Goal: Task Accomplishment & Management: Manage account settings

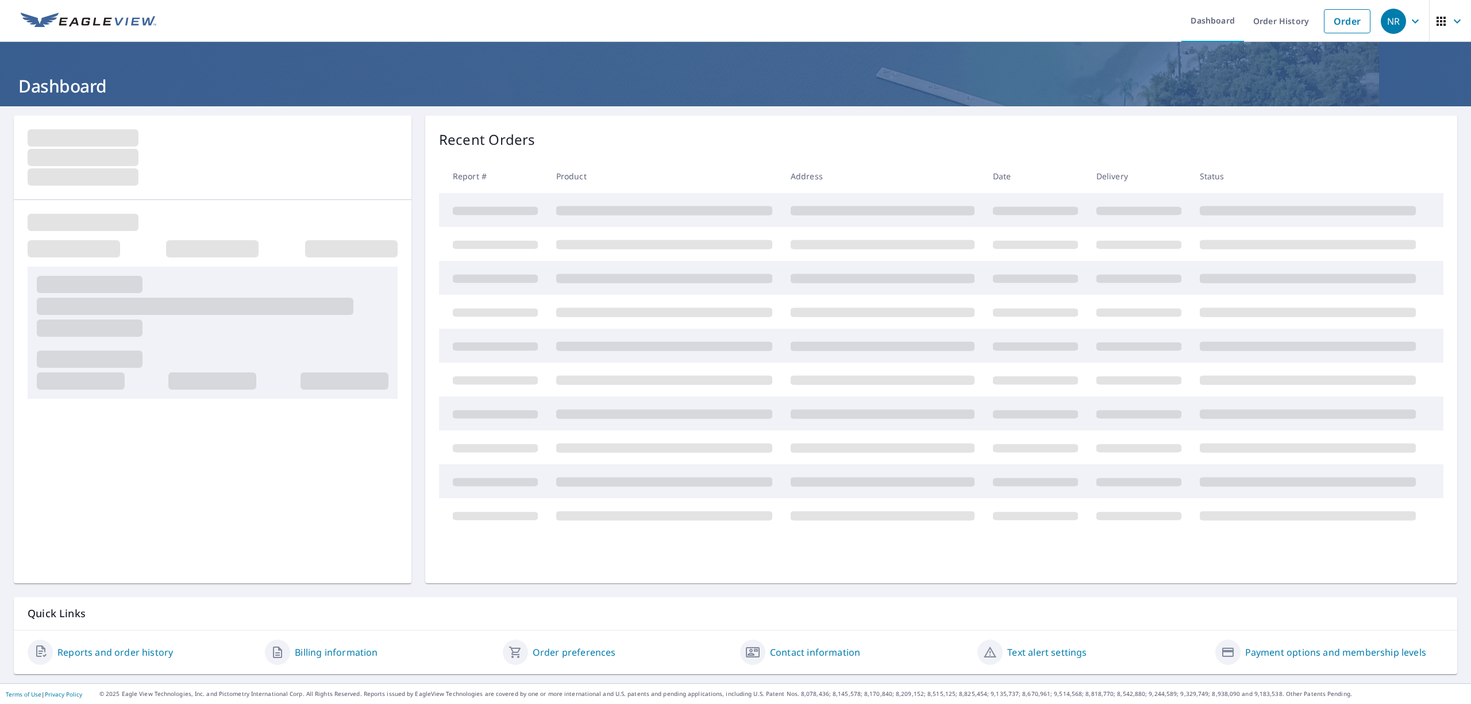
click at [1394, 14] on div "NR" at bounding box center [1393, 21] width 25 height 25
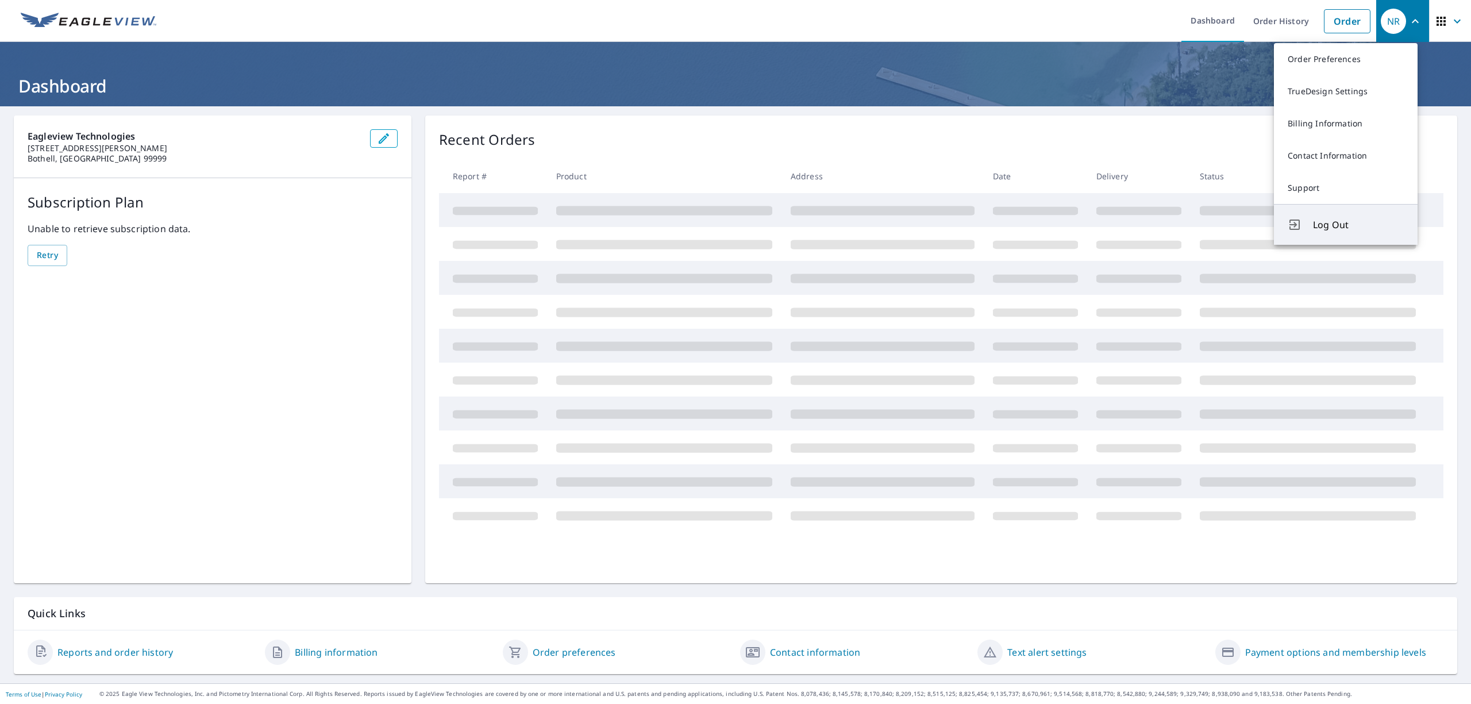
click at [1327, 228] on span "Log Out" at bounding box center [1358, 225] width 91 height 14
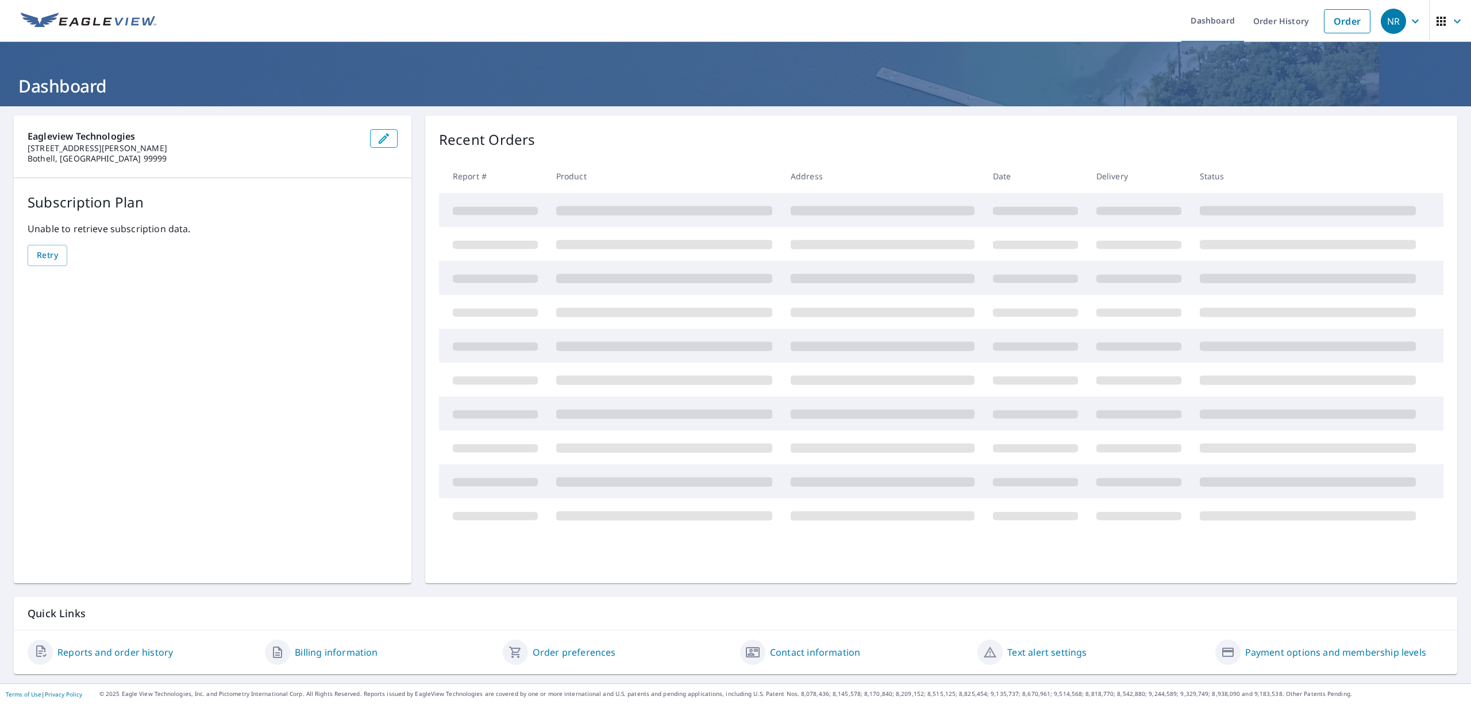
click at [1409, 17] on icon "button" at bounding box center [1416, 21] width 14 height 14
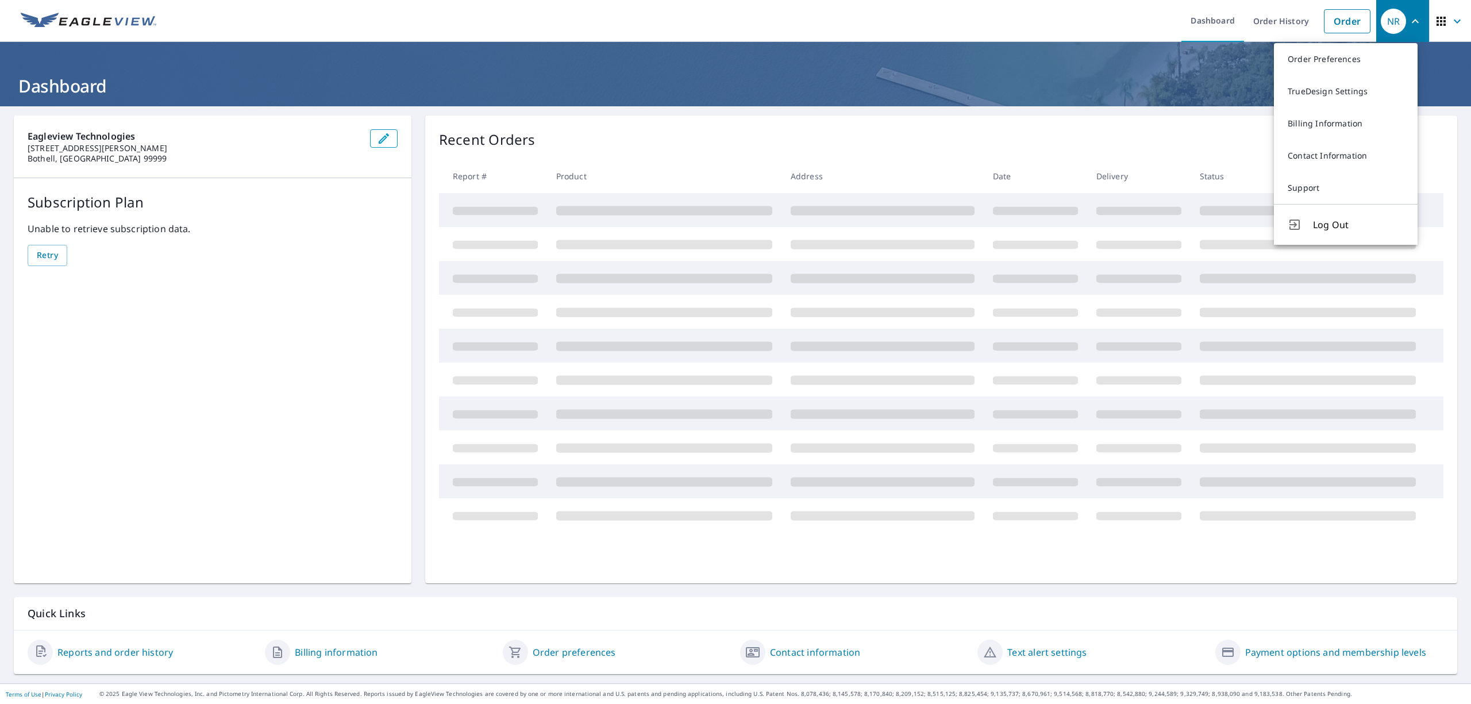
click at [1323, 230] on span "Log Out" at bounding box center [1358, 225] width 91 height 14
